Goal: Check status: Check status

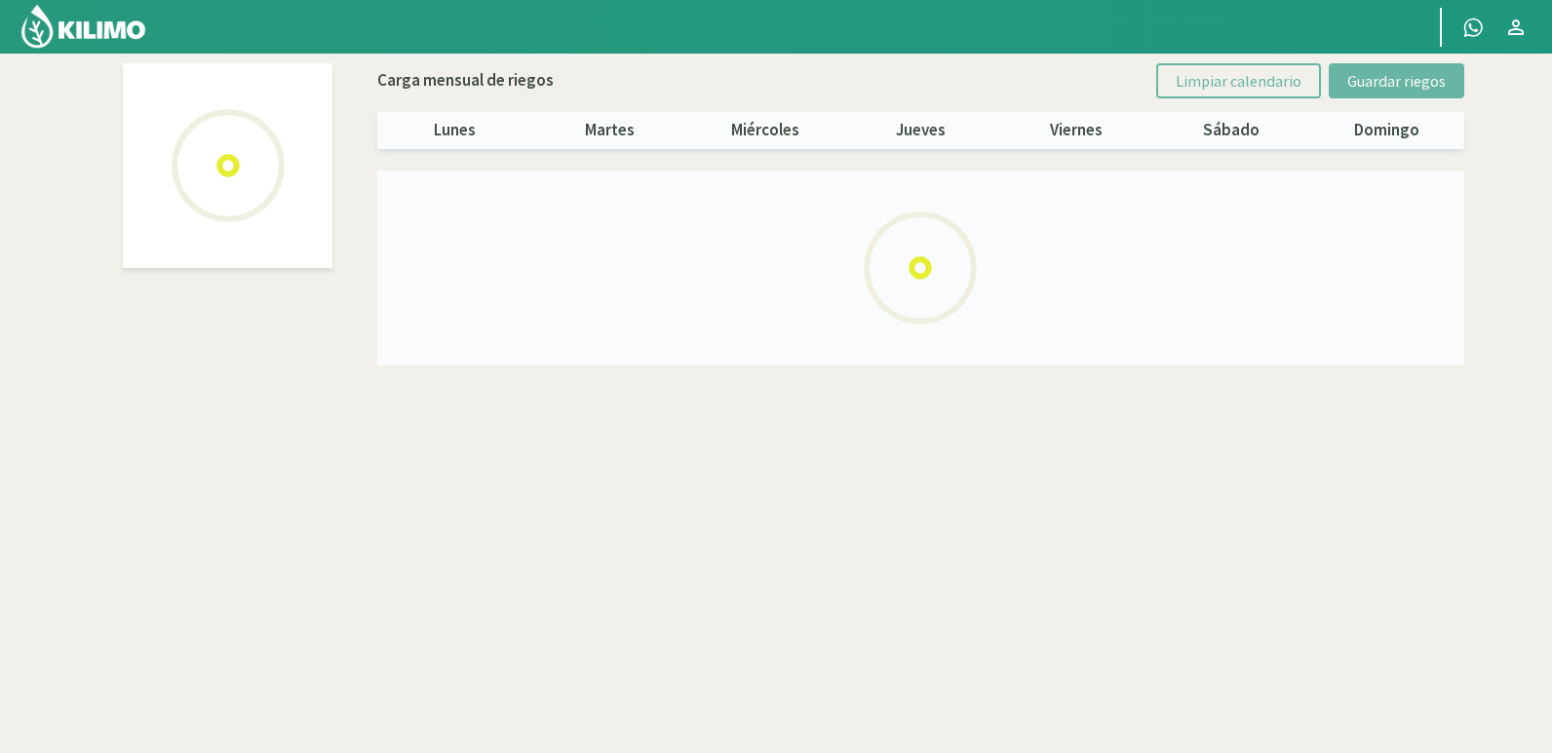
select select "18: Object"
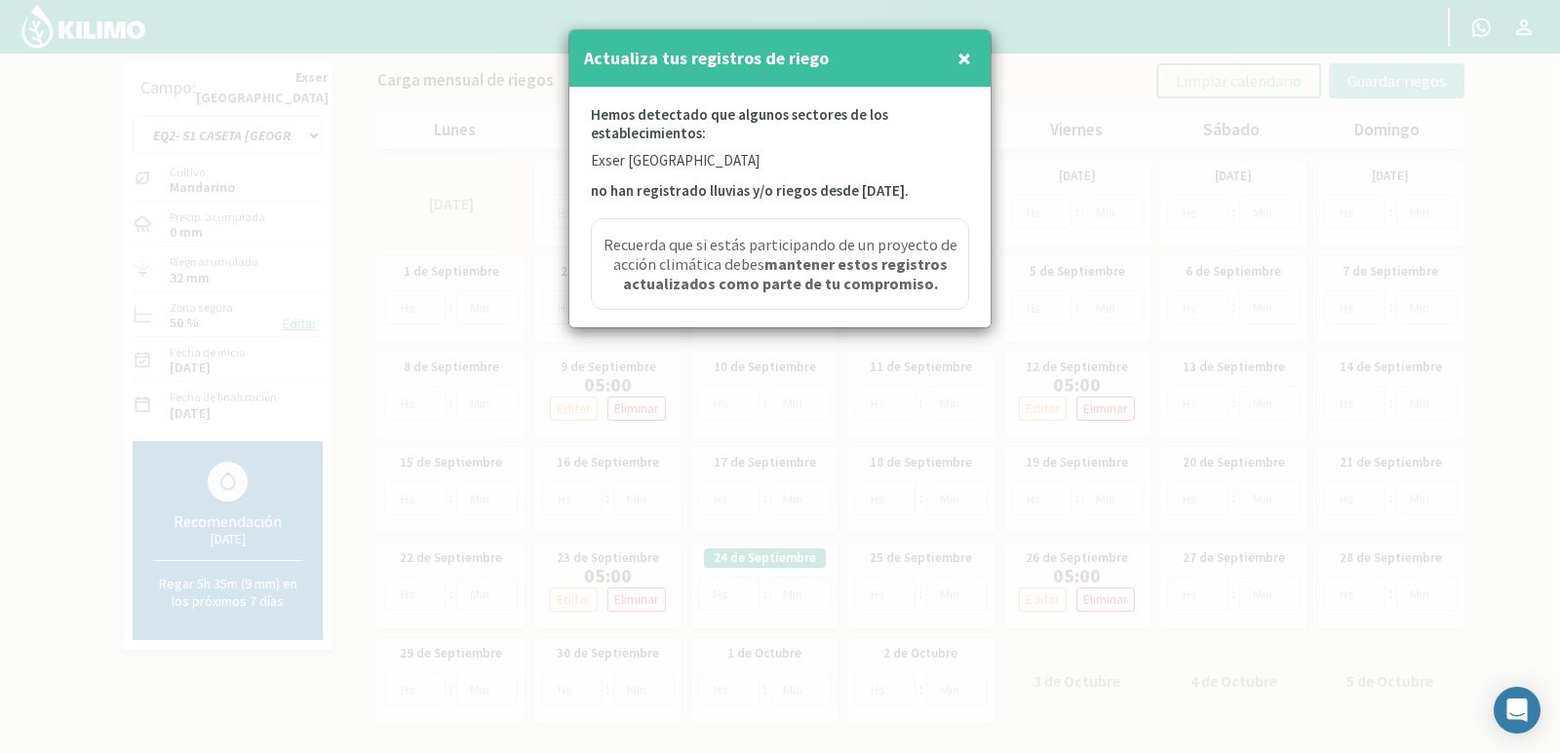
click at [968, 54] on span "×" at bounding box center [964, 58] width 14 height 32
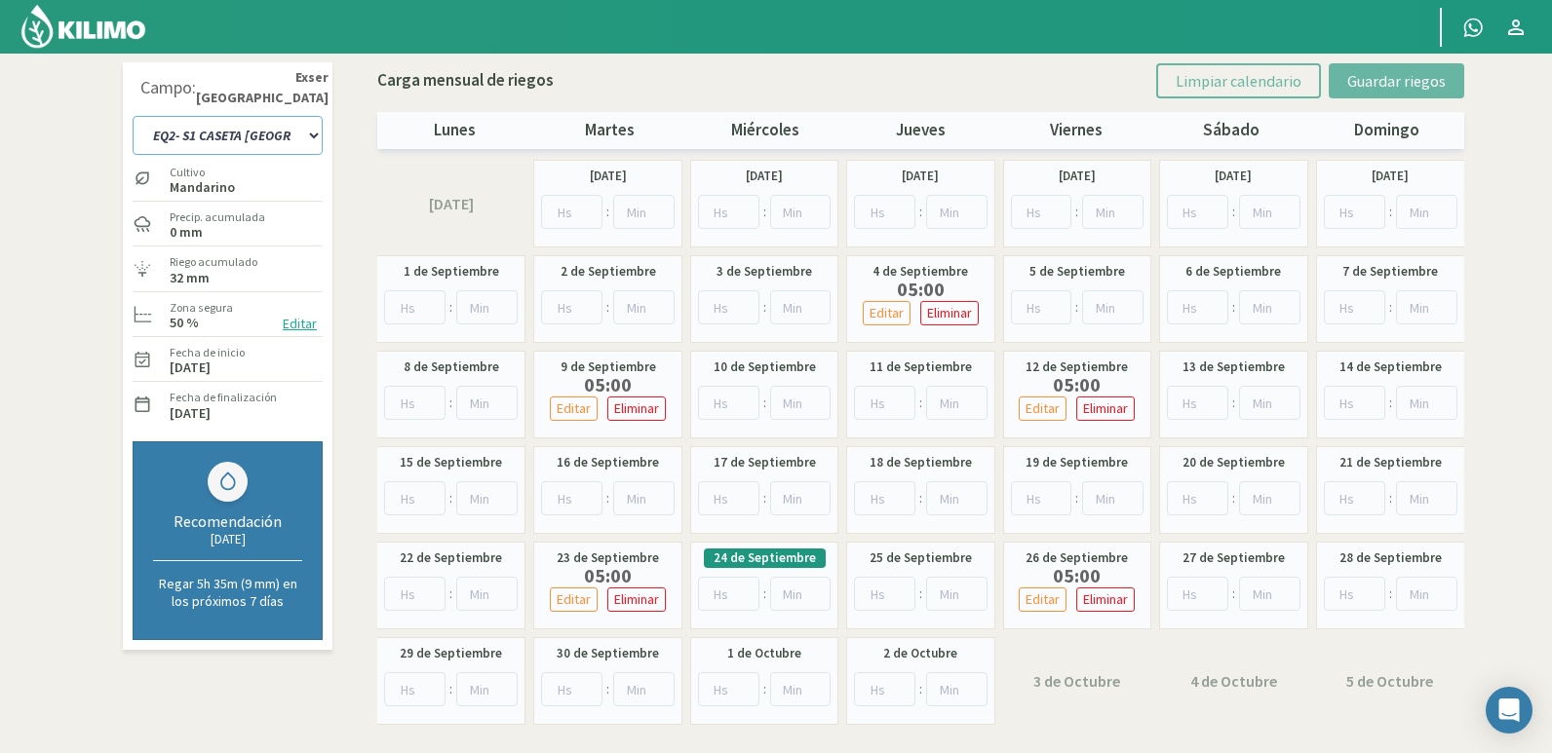
click at [304, 126] on select "EQ1- S1 CASETA COLEGIO EQ1- S1 [GEOGRAPHIC_DATA] EQ1- S1 [GEOGRAPHIC_DATA]- S1 …" at bounding box center [228, 135] width 190 height 39
click at [300, 135] on select "EQ1- S1 CASETA COLEGIO EQ1- S1 [GEOGRAPHIC_DATA] EQ1- S1 [GEOGRAPHIC_DATA]- S1 …" at bounding box center [228, 135] width 190 height 39
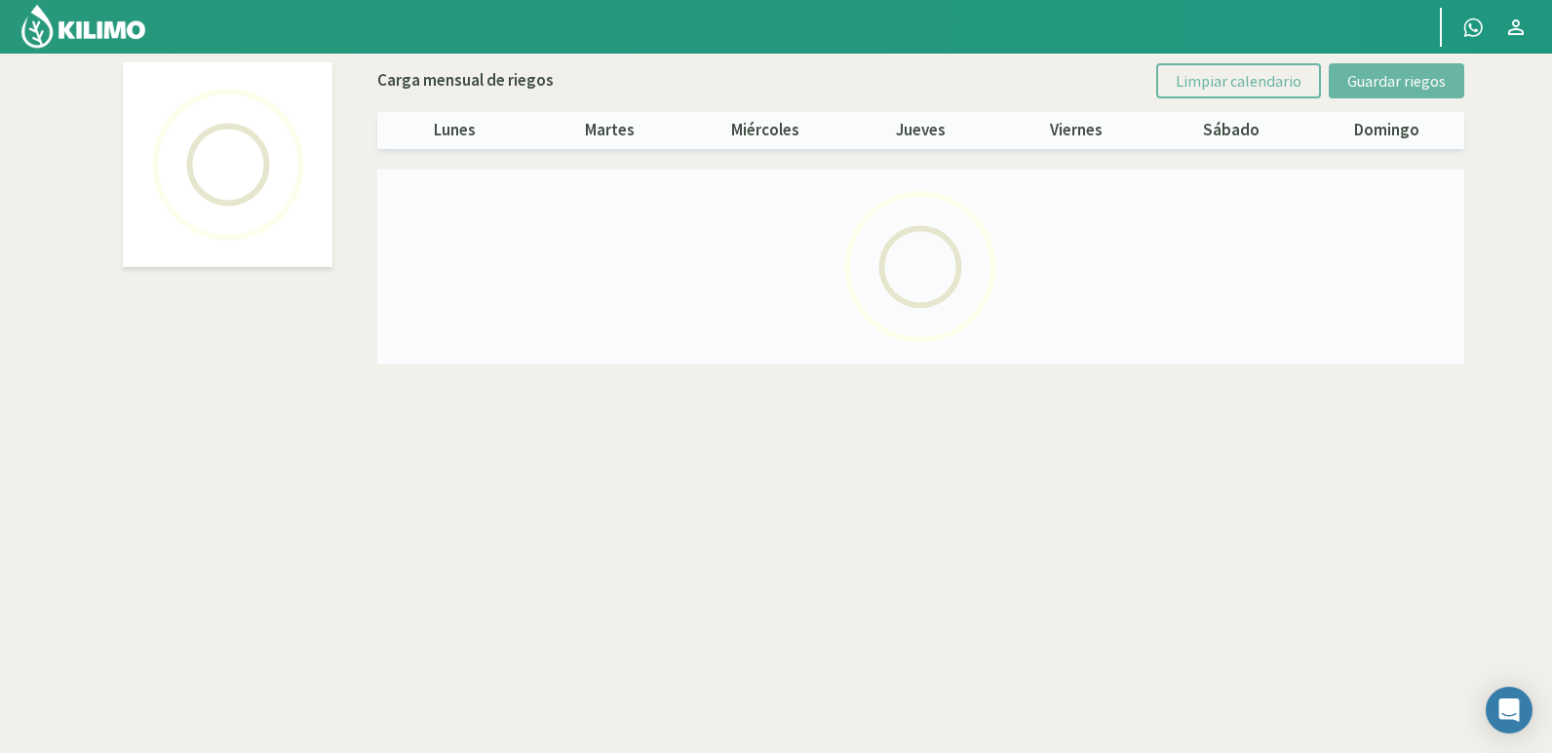
select select "24: Object"
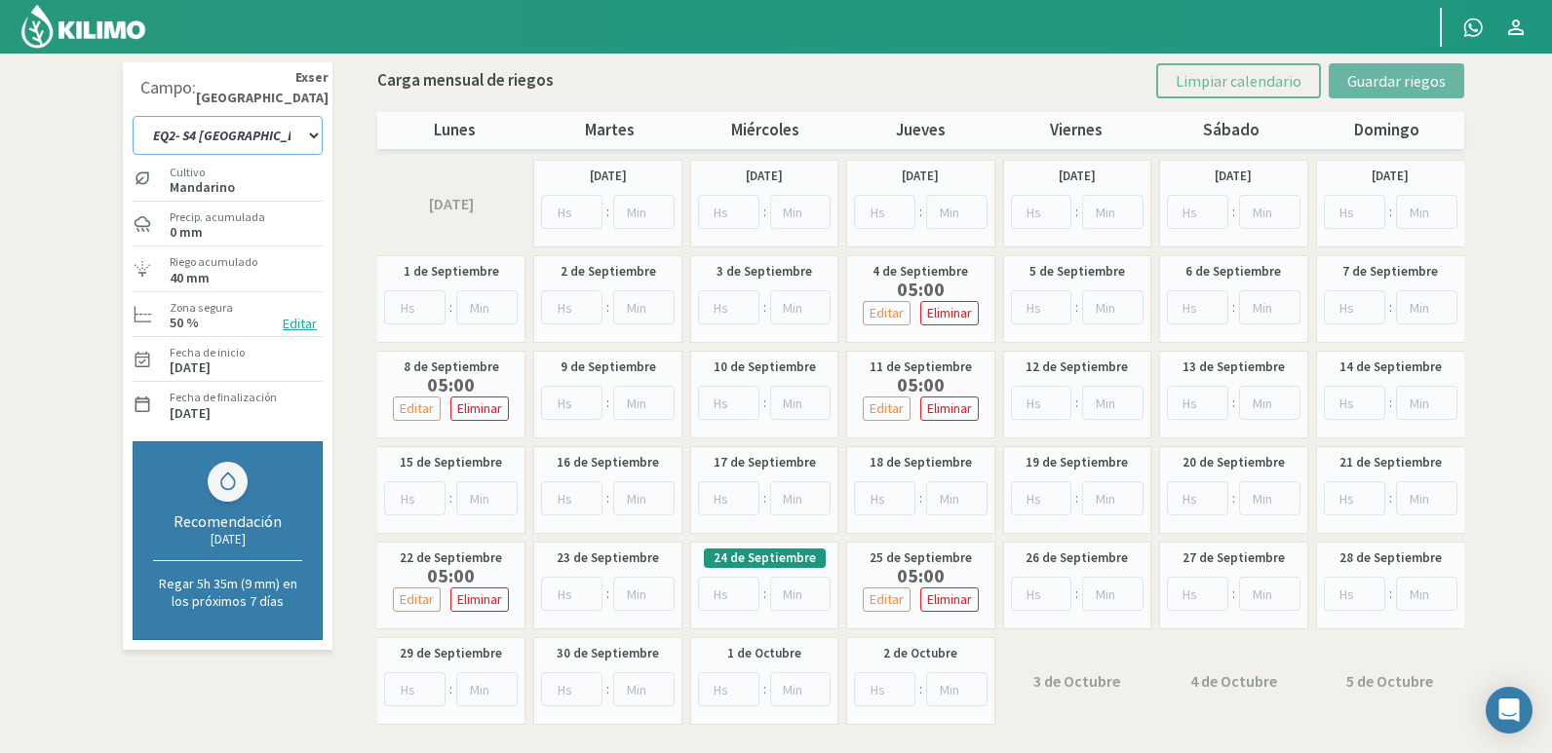
click at [259, 132] on select "EQ1- S1 CASETA COLEGIO EQ1- S1 [GEOGRAPHIC_DATA] EQ1- S1 [GEOGRAPHIC_DATA]- S1 …" at bounding box center [228, 135] width 190 height 39
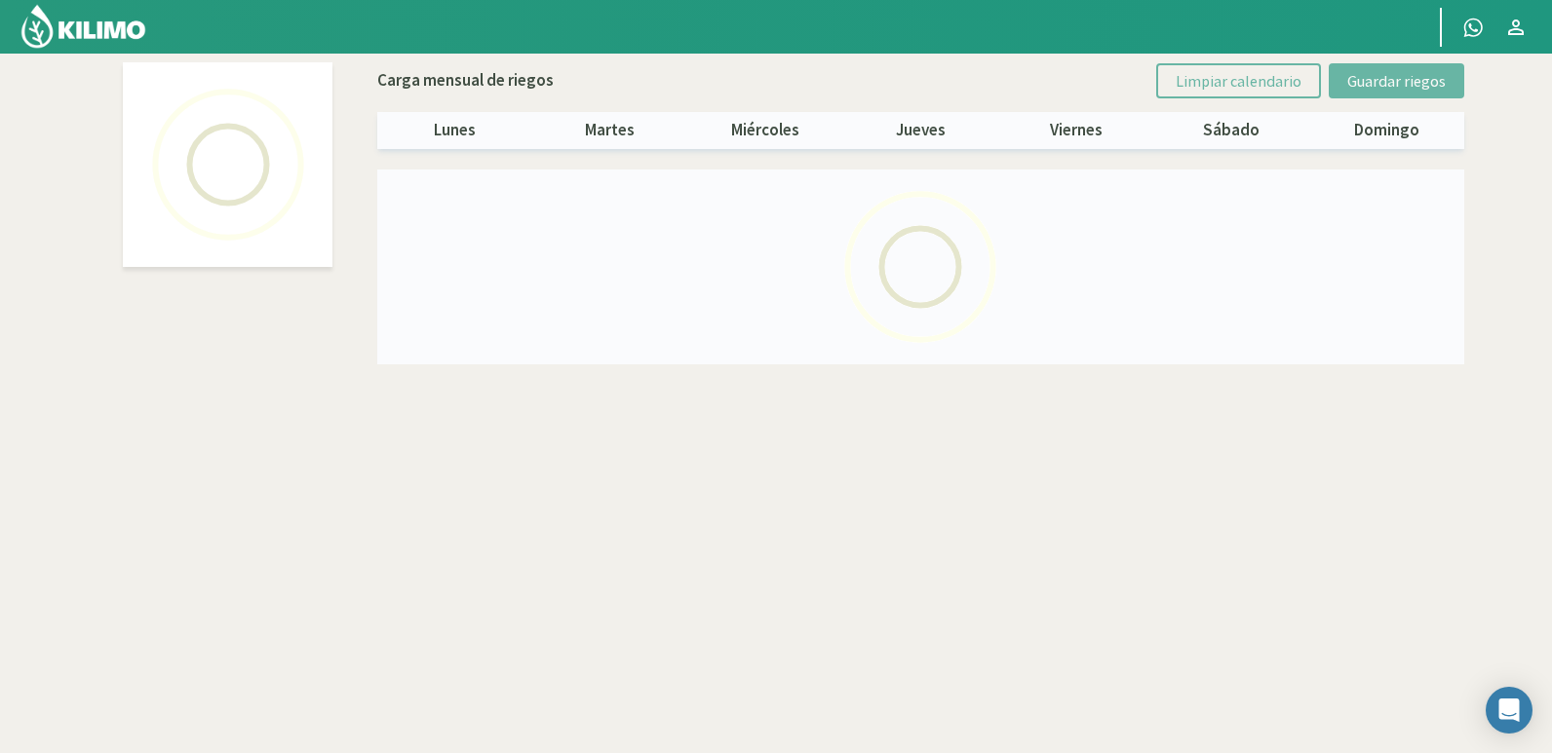
select select "15: Object"
